Goal: Information Seeking & Learning: Find specific fact

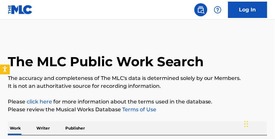
scroll to position [88, 0]
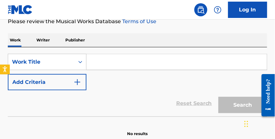
click at [113, 66] on input "Search Form" at bounding box center [177, 62] width 181 height 16
paste input "U & I"
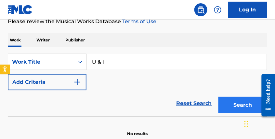
type input "U & I"
click at [240, 106] on button "Search" at bounding box center [243, 105] width 49 height 16
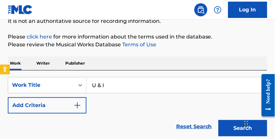
scroll to position [66, 0]
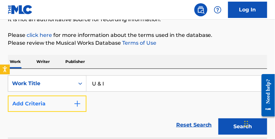
click at [66, 103] on button "Add Criteria" at bounding box center [47, 103] width 79 height 16
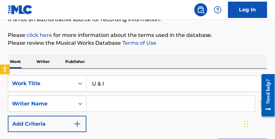
click at [118, 102] on input "Search Form" at bounding box center [171, 104] width 168 height 16
type input "whitehead"
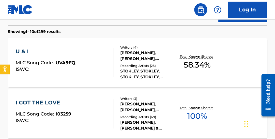
scroll to position [199, 0]
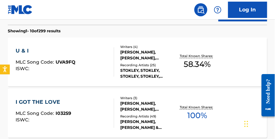
click at [91, 59] on div "U & I MLC Song Code : UVA9FQ ISWC :" at bounding box center [65, 61] width 99 height 29
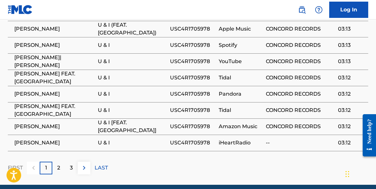
scroll to position [642, 0]
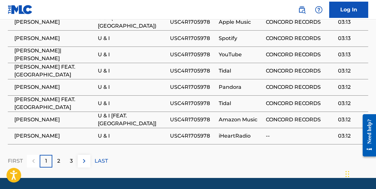
click at [22, 119] on span "STOKLEY" at bounding box center [54, 120] width 80 height 8
copy span "STOKLEY"
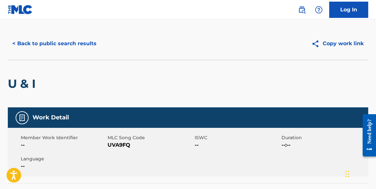
scroll to position [10, 0]
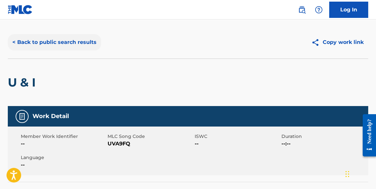
click at [59, 40] on button "< Back to public search results" at bounding box center [54, 42] width 93 height 16
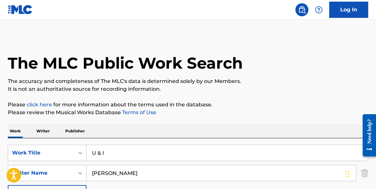
click at [118, 138] on input "U & I" at bounding box center [228, 153] width 282 height 16
paste input "LIFE OF A COWBOY"
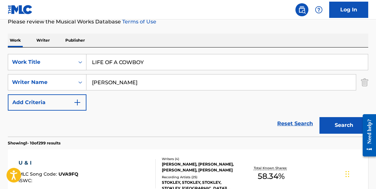
scroll to position [91, 0]
type input "LIFE OF A COWBOY"
click at [136, 86] on input "whitehead" at bounding box center [222, 82] width 270 height 16
click at [275, 117] on button "Search" at bounding box center [344, 125] width 49 height 16
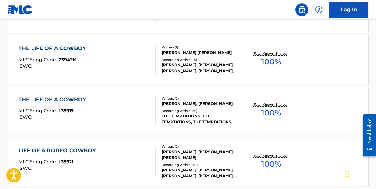
scroll to position [461, 0]
click at [126, 106] on div "THE LIFE OF A COWBOY MLC Song Code : L35919 ISWC :" at bounding box center [87, 109] width 137 height 29
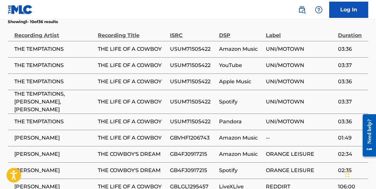
scroll to position [420, 0]
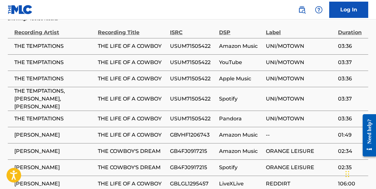
click at [42, 75] on span "THE TEMPTATIONS" at bounding box center [54, 79] width 80 height 8
copy div "THE TEMPTATIONS"
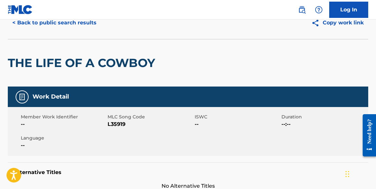
scroll to position [0, 0]
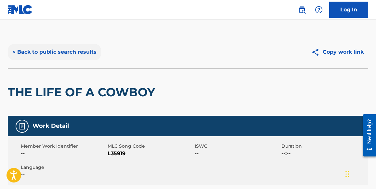
click at [61, 52] on button "< Back to public search results" at bounding box center [54, 52] width 93 height 16
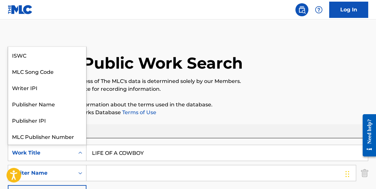
click at [65, 138] on div "Work Title" at bounding box center [41, 153] width 59 height 8
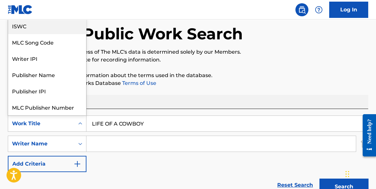
click at [33, 24] on div "ISWC" at bounding box center [47, 26] width 78 height 16
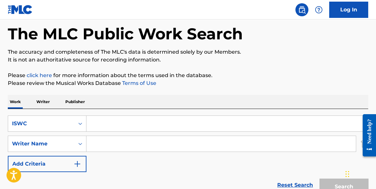
click at [122, 126] on input "Search Form" at bounding box center [228, 124] width 282 height 16
paste input "T9295177683"
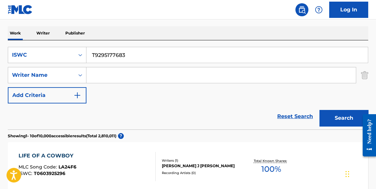
scroll to position [101, 0]
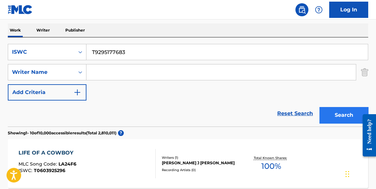
type input "T9295177683"
click at [275, 116] on button "Search" at bounding box center [344, 115] width 49 height 16
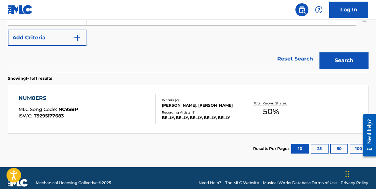
scroll to position [157, 0]
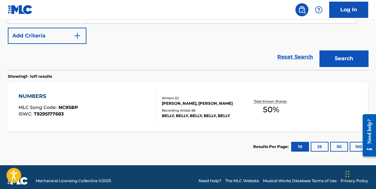
click at [112, 101] on div "NUM8ERS MLC Song Code : NC9SBP ISWC : T9295177683" at bounding box center [87, 106] width 137 height 29
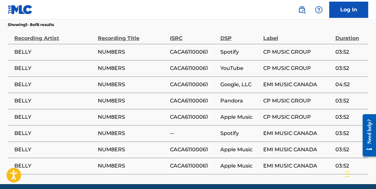
scroll to position [560, 0]
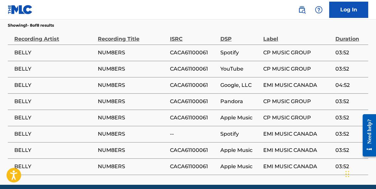
click at [121, 82] on span "NUM8ERS" at bounding box center [132, 85] width 69 height 8
copy div "NUM8ERS"
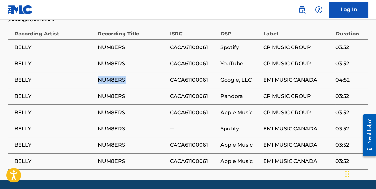
scroll to position [566, 0]
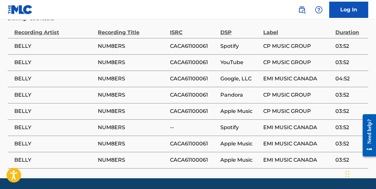
click at [182, 91] on span "CACA61100061" at bounding box center [193, 95] width 47 height 8
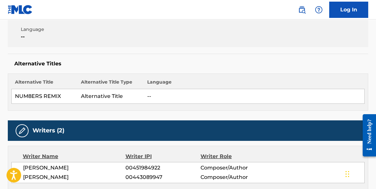
scroll to position [0, 0]
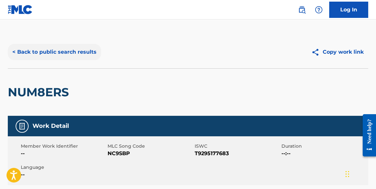
click at [71, 53] on button "< Back to public search results" at bounding box center [54, 52] width 93 height 16
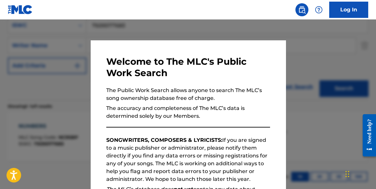
click at [275, 81] on div at bounding box center [188, 114] width 376 height 189
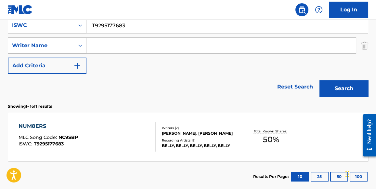
scroll to position [0, 0]
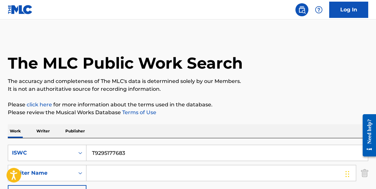
click at [124, 138] on input "T9295177683" at bounding box center [228, 153] width 282 height 16
paste input "02749849"
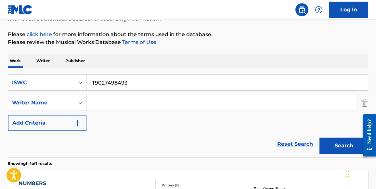
scroll to position [73, 0]
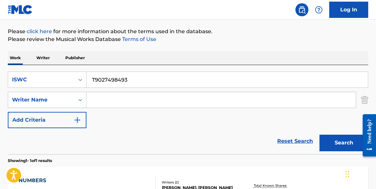
type input "T9027498493"
click at [275, 135] on button "Search" at bounding box center [344, 143] width 49 height 16
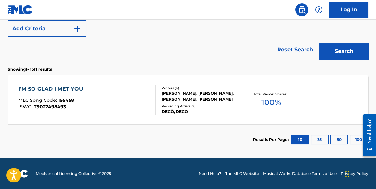
click at [119, 100] on div "I'M SO GLAD I MET YOU MLC Song Code : I55458 ISWC : T9027498493" at bounding box center [87, 99] width 137 height 29
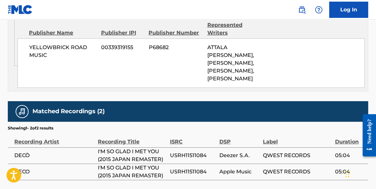
scroll to position [427, 0]
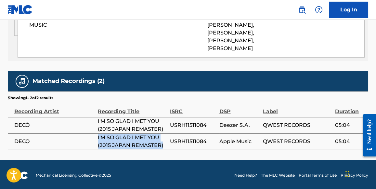
drag, startPoint x: 164, startPoint y: 143, endPoint x: 96, endPoint y: 136, distance: 68.0
click at [96, 136] on tr "DECO I'M SO GLAD I MET YOU (2015 JAPAN REMASTER) USRH11511084 Apple Music QWEST…" at bounding box center [188, 141] width 361 height 16
click at [155, 138] on span "I'M SO GLAD I MET YOU (2015 JAPAN REMASTER)" at bounding box center [132, 142] width 69 height 16
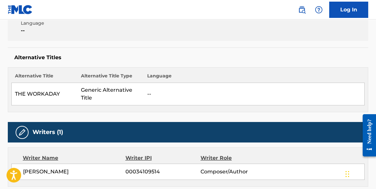
scroll to position [144, 0]
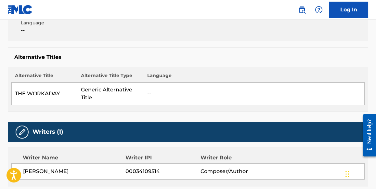
click at [41, 91] on td "THE WORKADAY" at bounding box center [45, 94] width 66 height 22
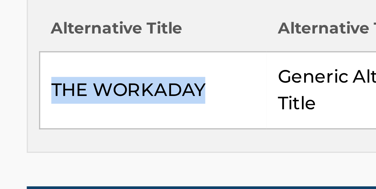
scroll to position [162, 0]
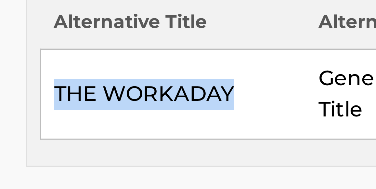
click at [30, 66] on td "THE WORKADAY" at bounding box center [45, 76] width 66 height 22
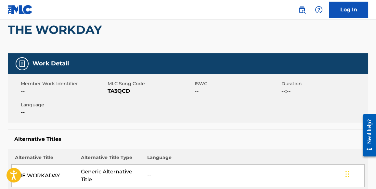
scroll to position [0, 0]
